Goal: Find specific page/section: Find specific page/section

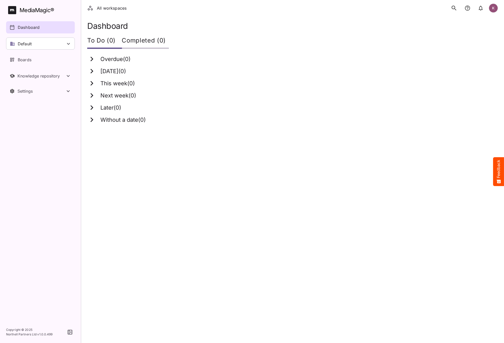
click at [452, 11] on icon "search" at bounding box center [453, 8] width 7 height 7
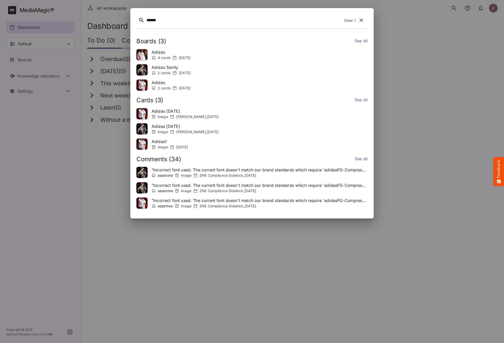
click at [189, 21] on div "******" at bounding box center [243, 20] width 195 height 8
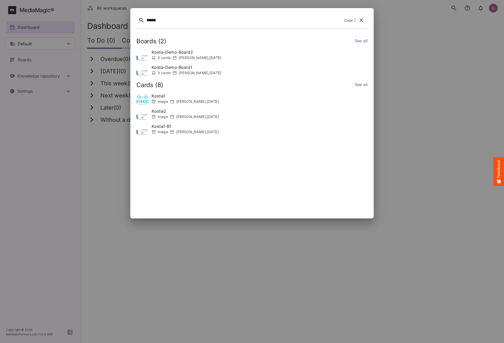
click at [363, 85] on link "See all" at bounding box center [360, 85] width 13 height 7
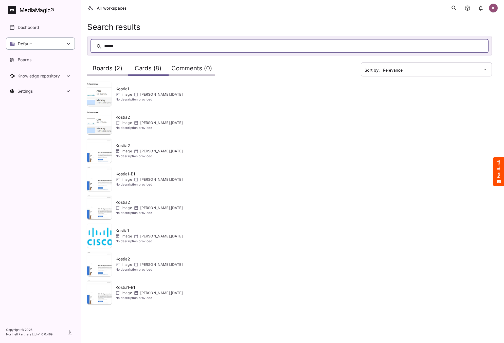
click at [65, 42] on icon at bounding box center [68, 44] width 6 height 6
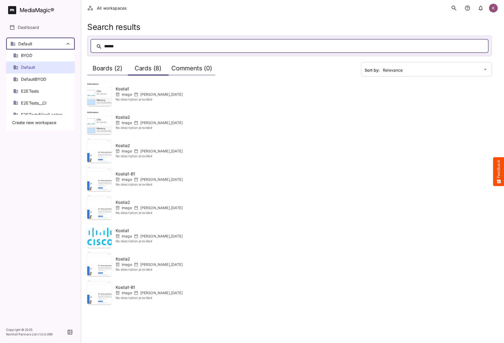
click at [128, 90] on div at bounding box center [252, 171] width 504 height 343
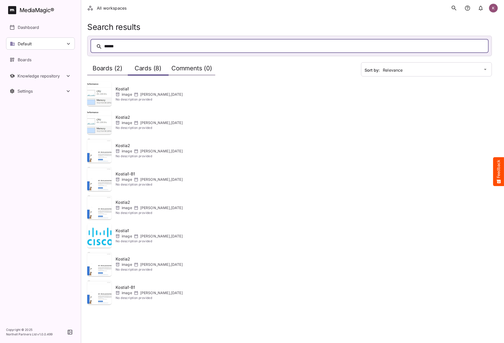
click at [112, 64] on div "Boards (2)" at bounding box center [107, 68] width 41 height 14
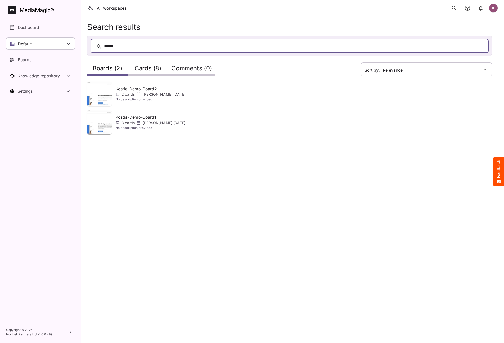
click at [169, 92] on p "[PERSON_NAME] , [DATE]" at bounding box center [164, 94] width 43 height 5
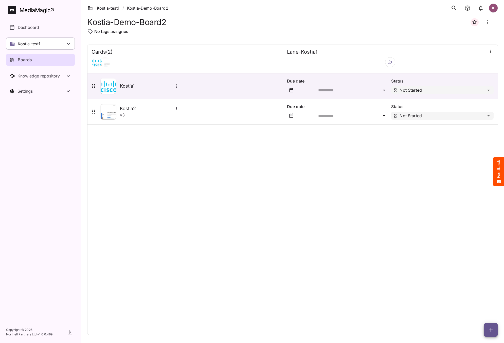
click at [456, 11] on icon "search" at bounding box center [453, 8] width 7 height 7
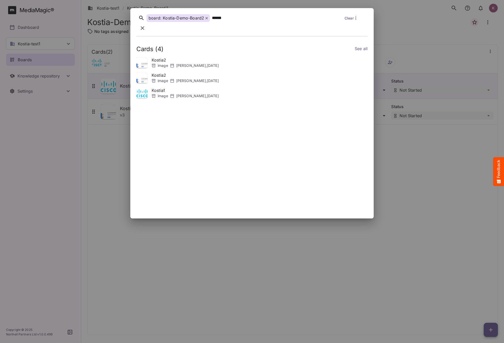
click at [206, 19] on icon at bounding box center [206, 18] width 2 height 2
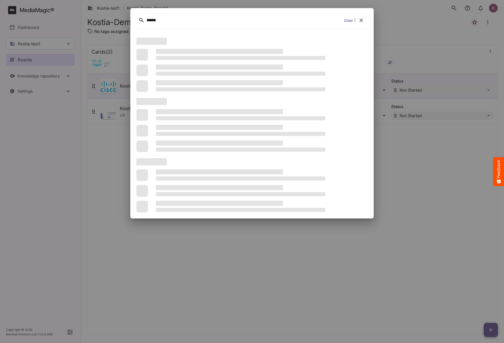
click at [216, 19] on div "******" at bounding box center [243, 20] width 195 height 8
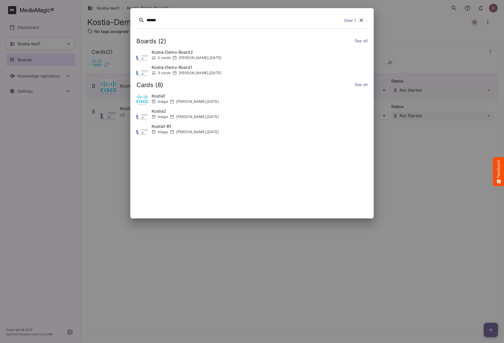
click at [302, 316] on div at bounding box center [252, 171] width 504 height 343
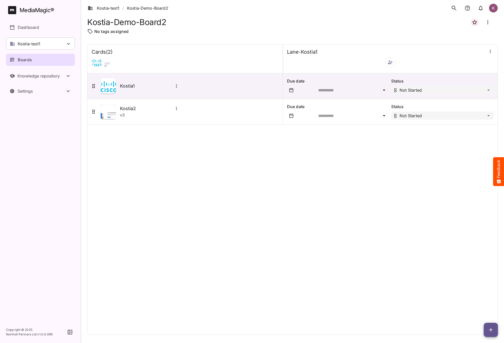
click at [494, 7] on div "K" at bounding box center [492, 8] width 9 height 9
